Goal: Connect with others: Connect with other users

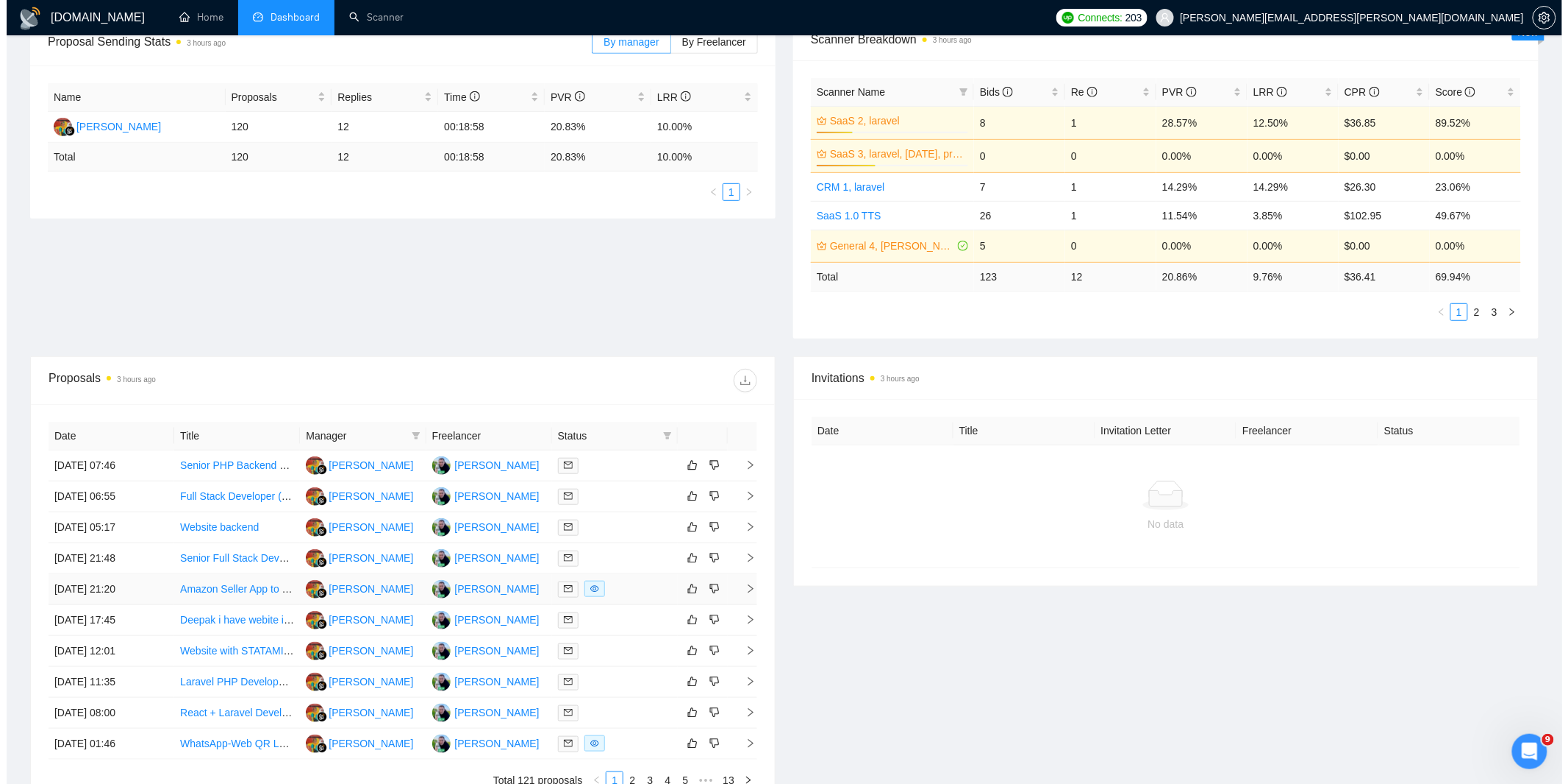
scroll to position [294, 0]
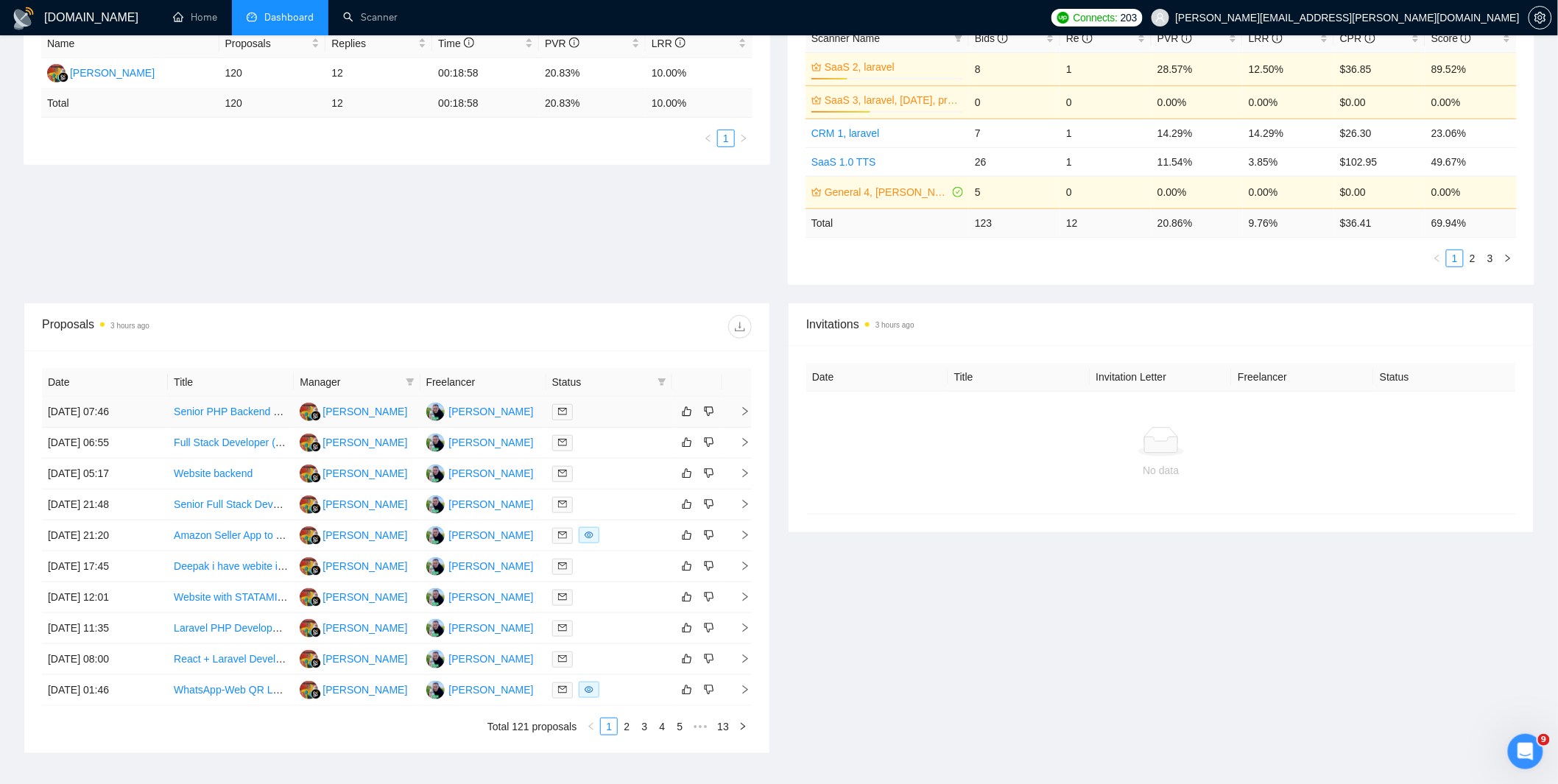
click at [617, 414] on div at bounding box center [609, 411] width 114 height 17
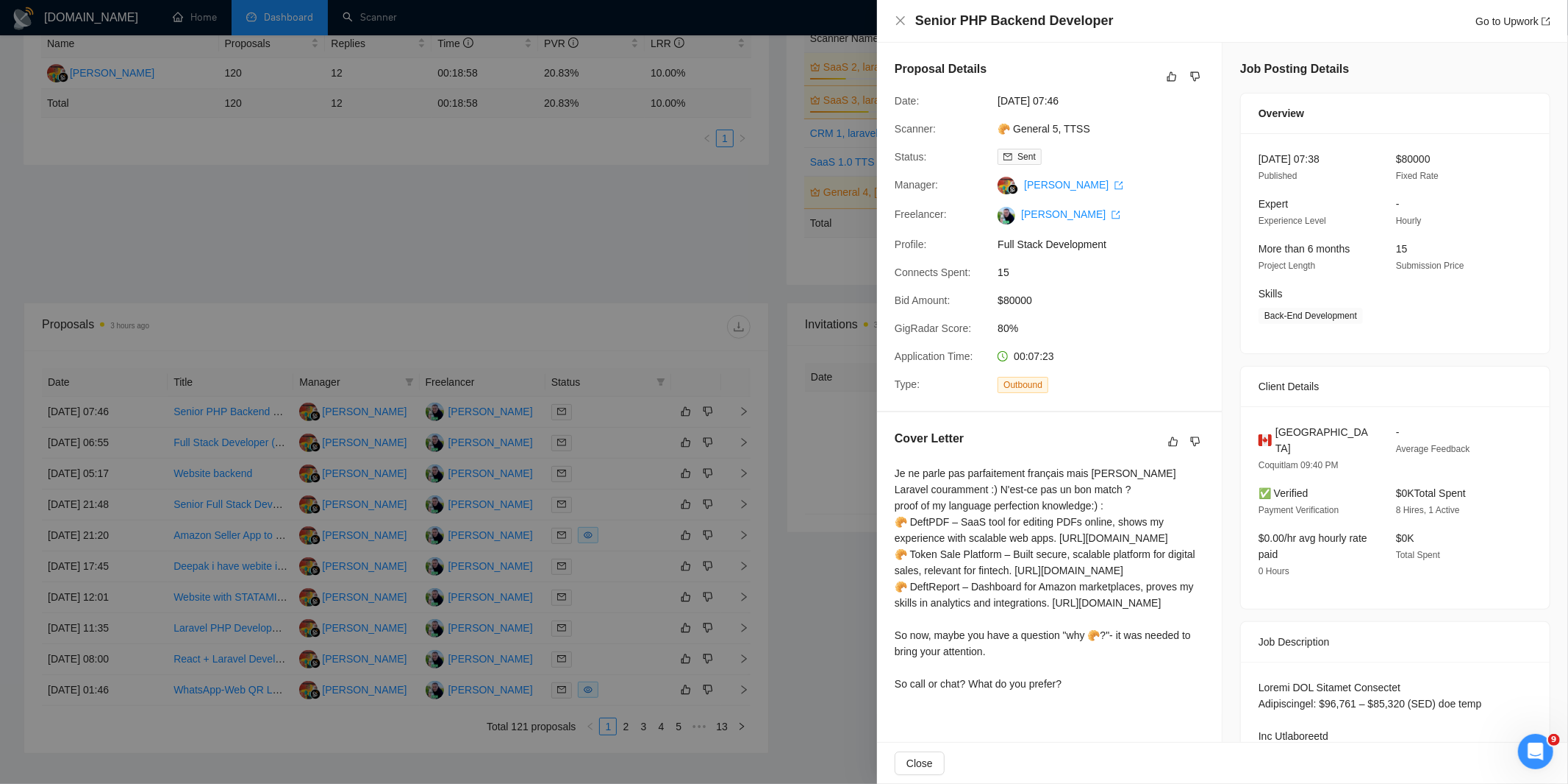
click at [626, 464] on div at bounding box center [784, 392] width 1568 height 784
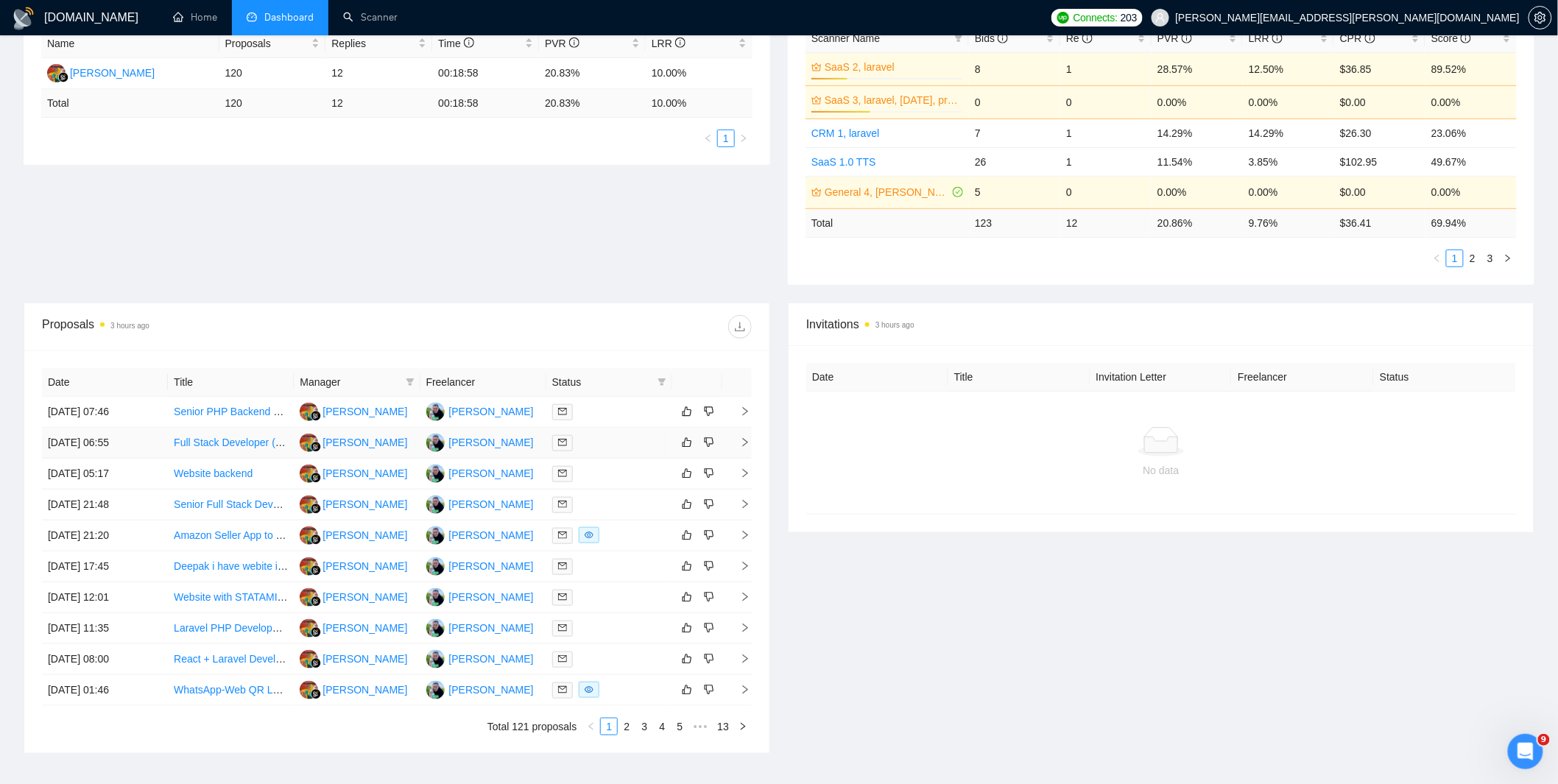
click at [613, 445] on div at bounding box center [609, 442] width 114 height 17
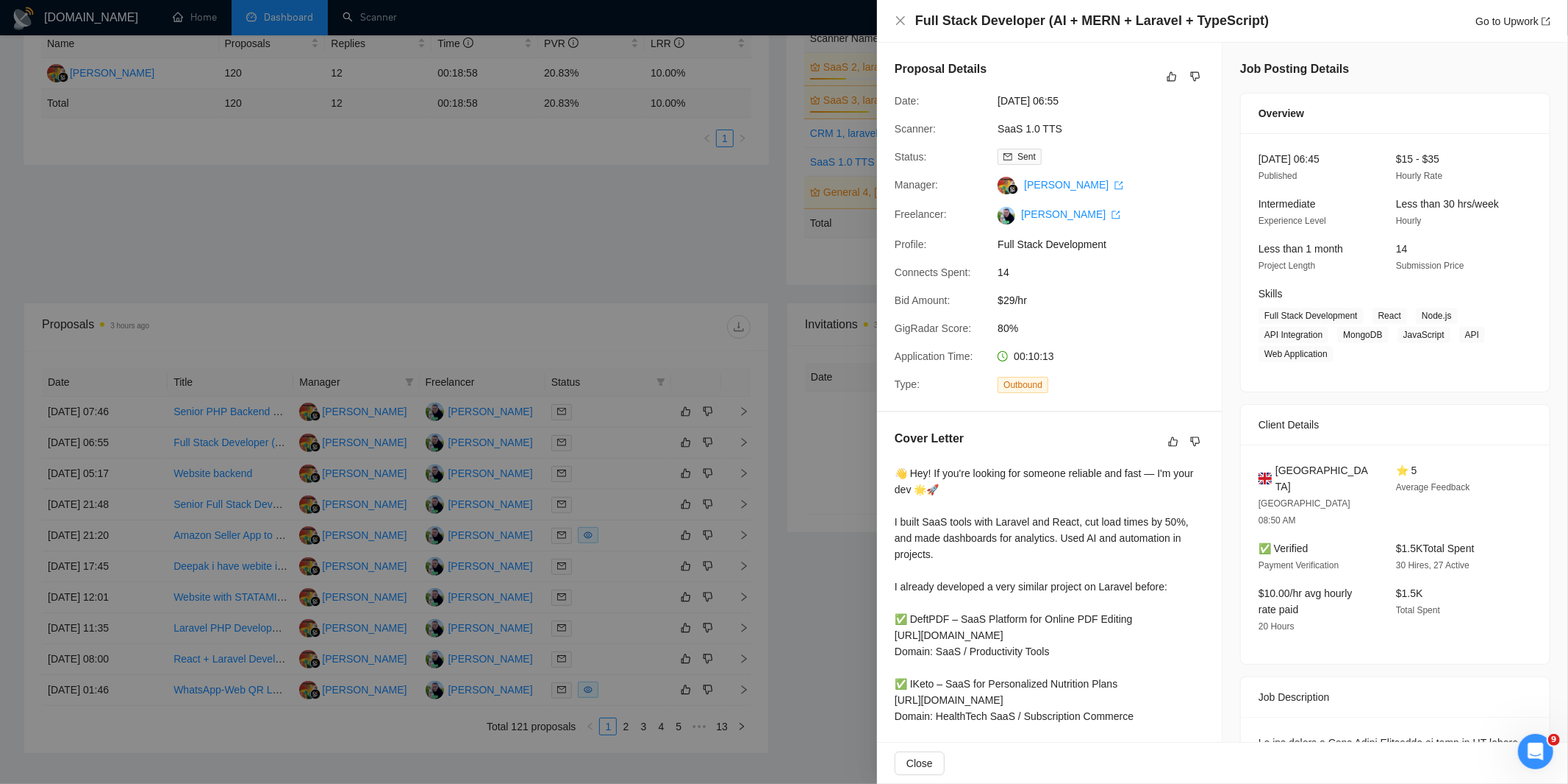
click at [623, 521] on div at bounding box center [784, 392] width 1568 height 784
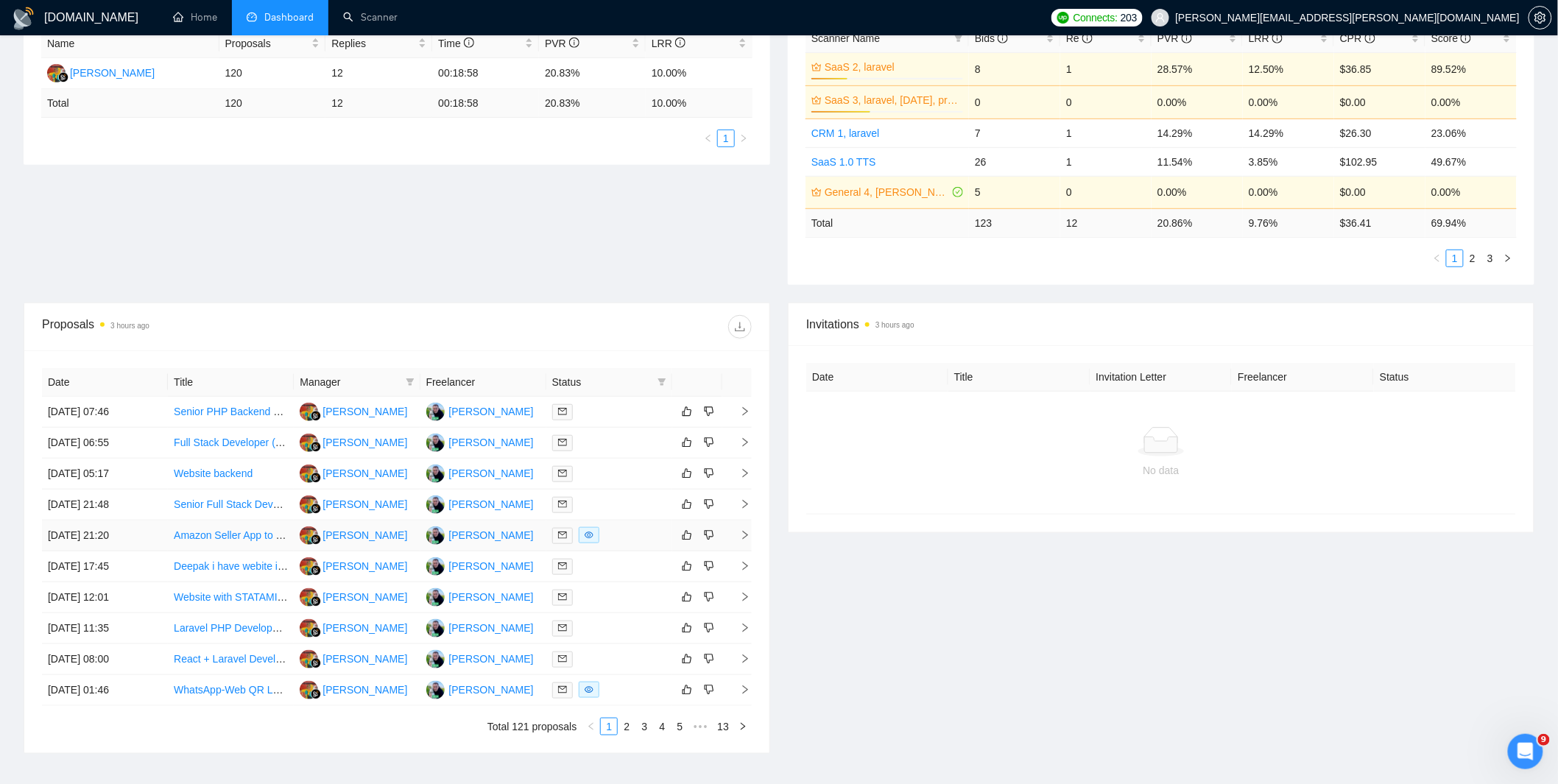
click at [626, 542] on div at bounding box center [609, 535] width 114 height 17
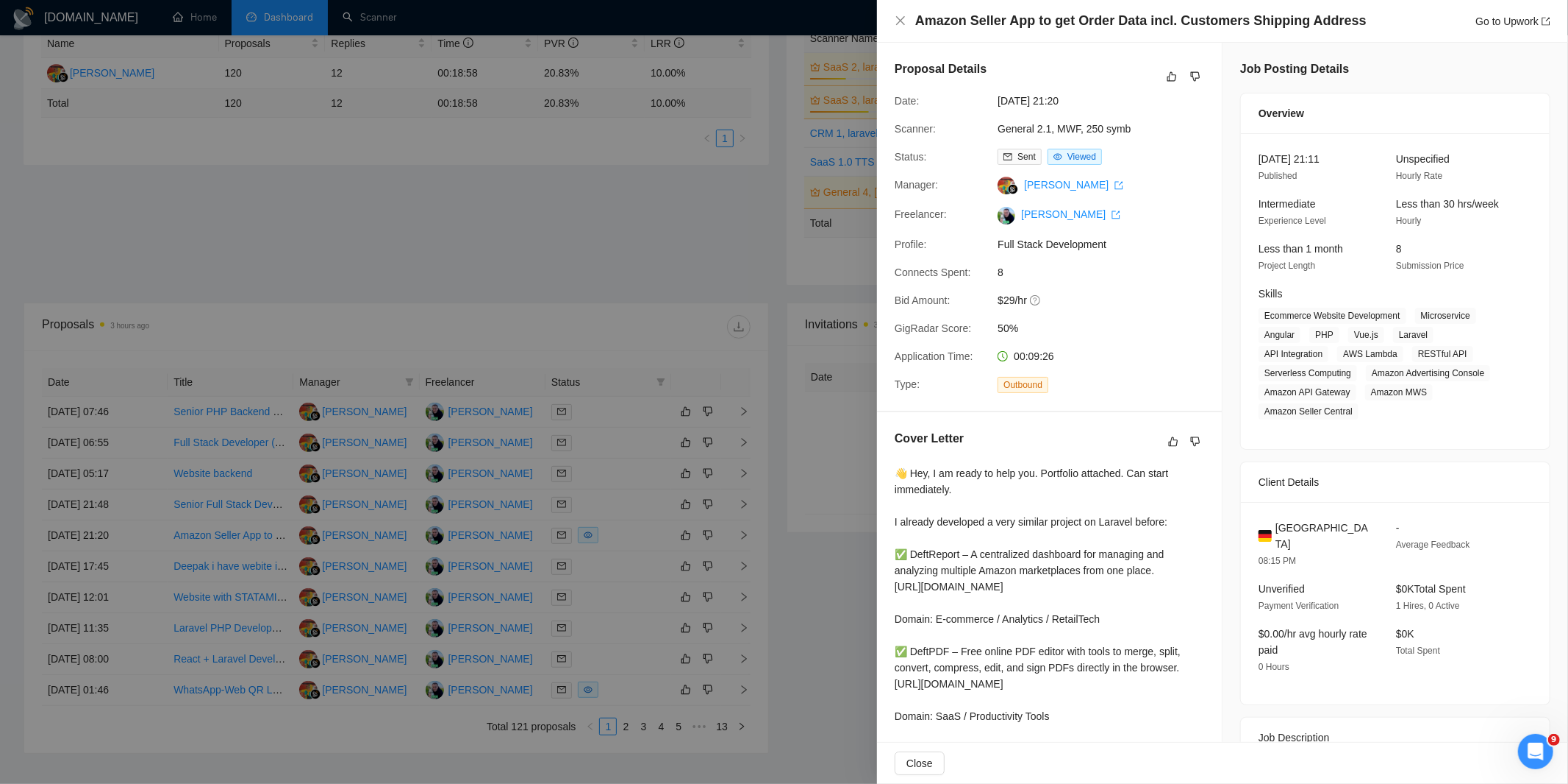
click at [633, 576] on div at bounding box center [784, 392] width 1568 height 784
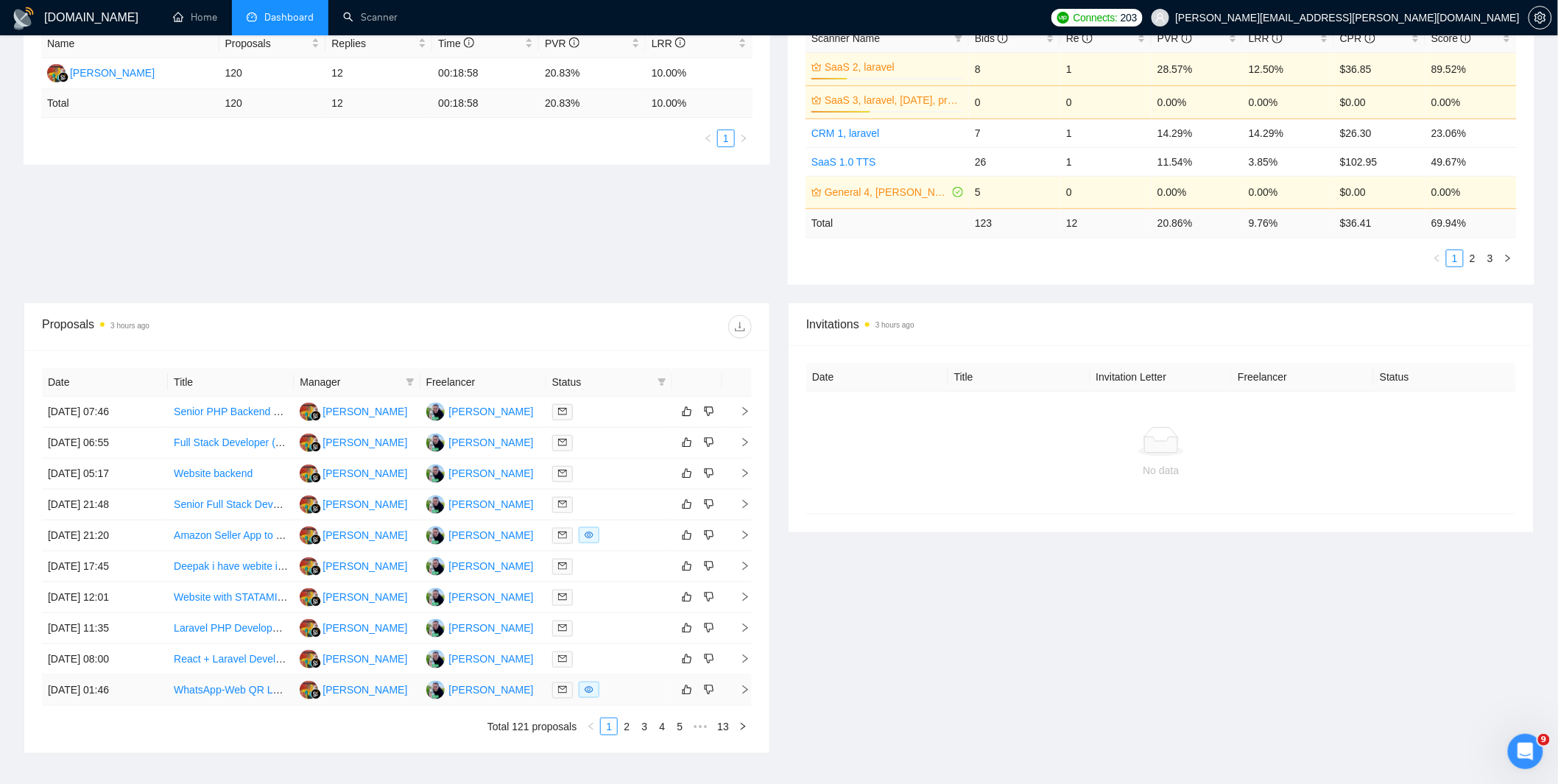
click at [622, 693] on div at bounding box center [609, 689] width 114 height 17
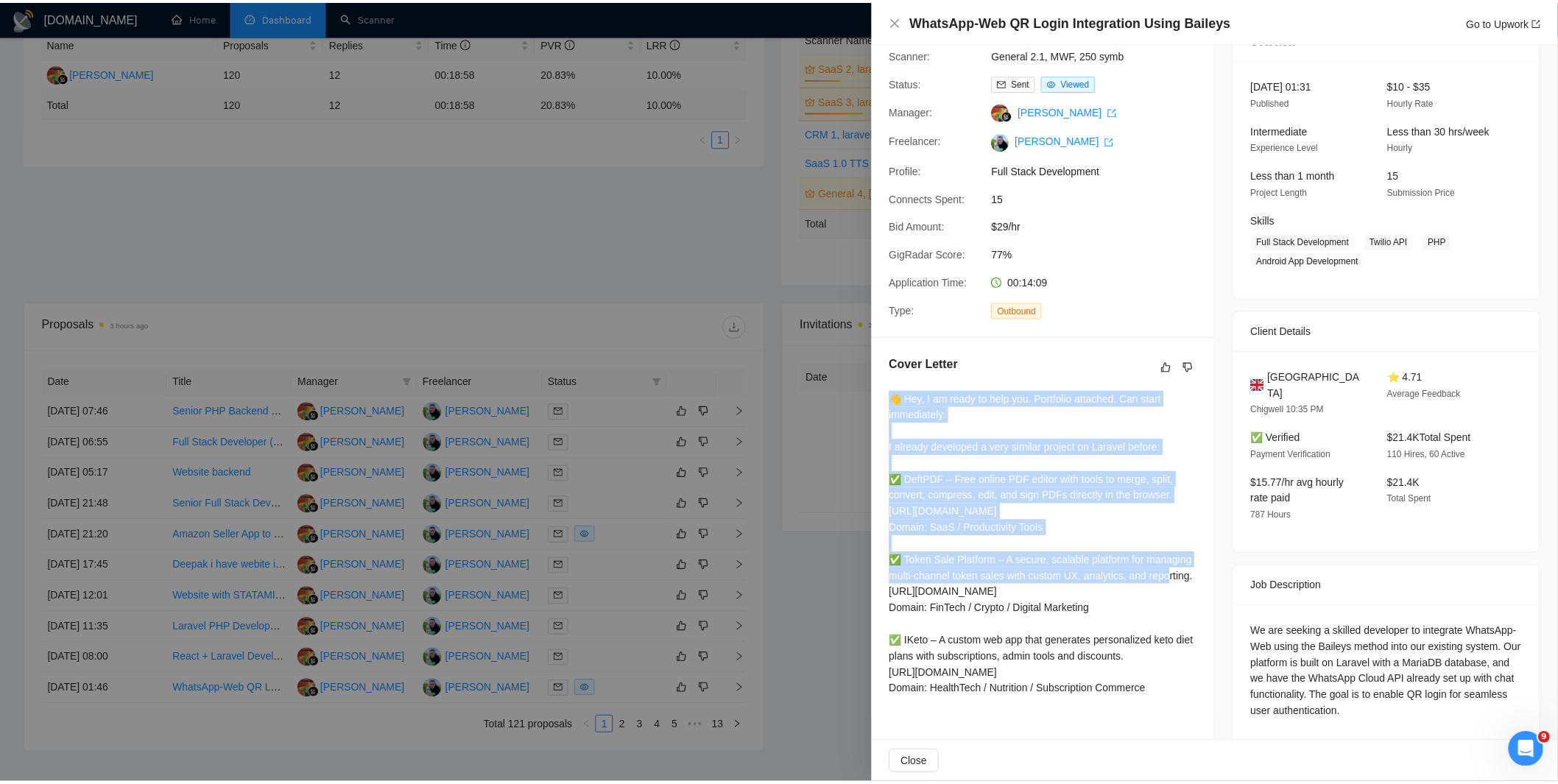
scroll to position [118, 0]
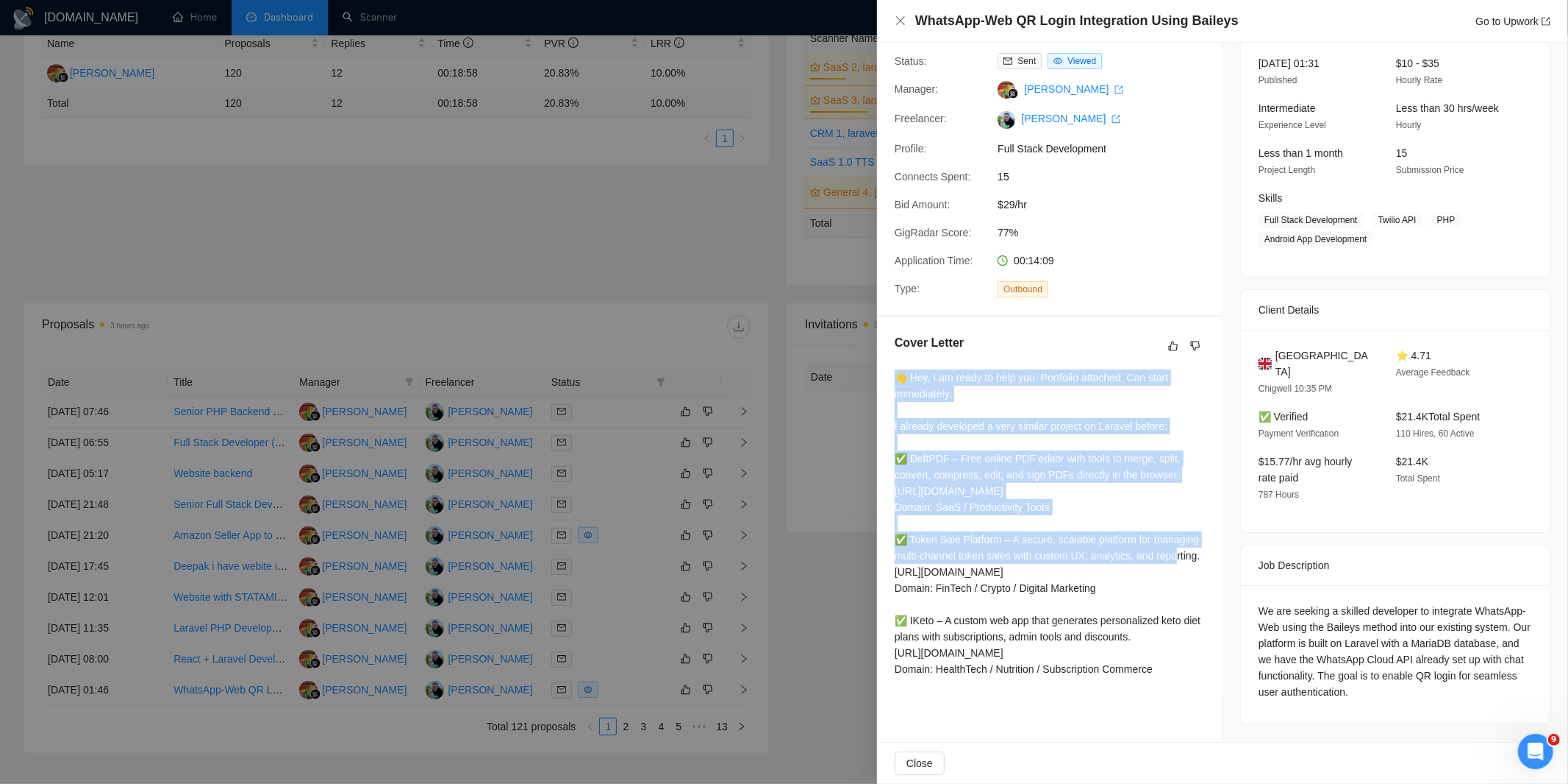
drag, startPoint x: 897, startPoint y: 472, endPoint x: 1164, endPoint y: 707, distance: 355.7
click at [1164, 677] on div "👋 Hey, I am ready to help you. Portfolio attached. Can start immediately. I alr…" at bounding box center [1050, 522] width 310 height 307
copy div "👋 Hey, I am ready to help you. Portfolio attached. Can start immediately. I alr…"
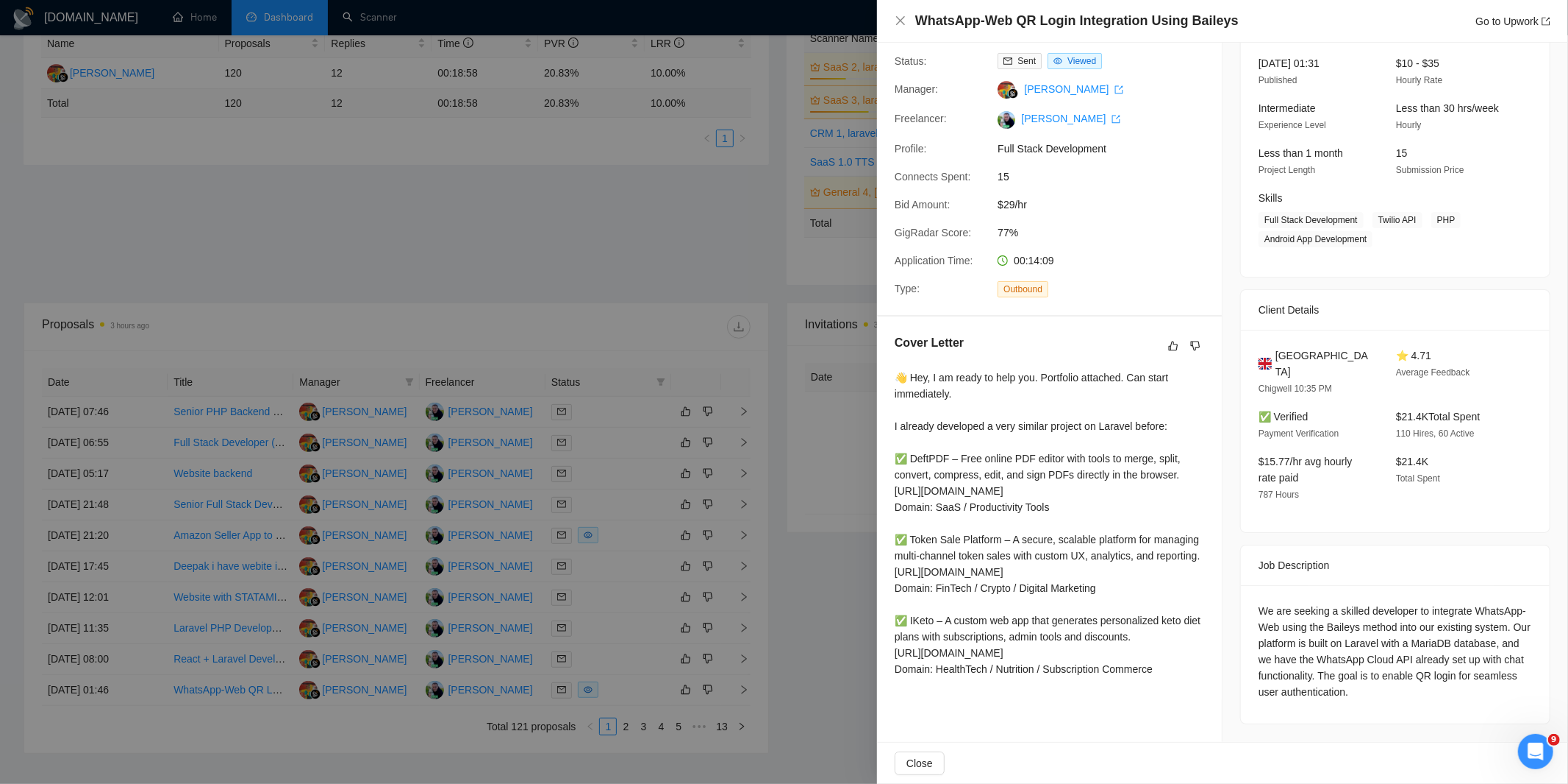
click at [751, 172] on div at bounding box center [784, 392] width 1568 height 784
drag, startPoint x: 751, startPoint y: 172, endPoint x: 762, endPoint y: 186, distance: 17.8
click at [754, 174] on div at bounding box center [784, 392] width 1568 height 784
